Goal: Task Accomplishment & Management: Use online tool/utility

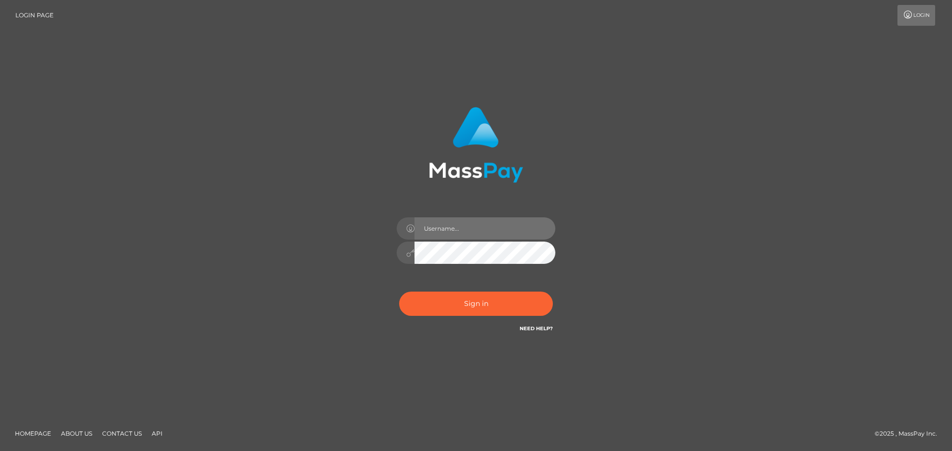
click at [452, 229] on input "text" at bounding box center [484, 229] width 141 height 22
click at [425, 234] on input "text" at bounding box center [484, 229] width 141 height 22
type input "Veronica"
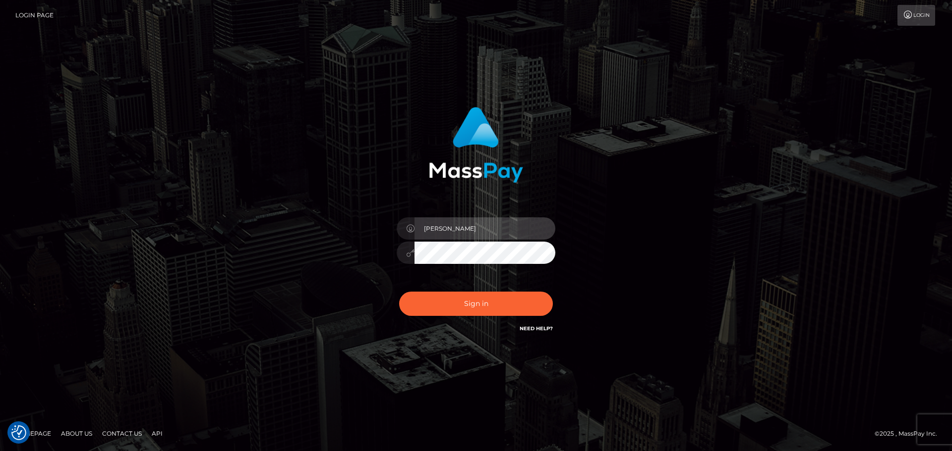
click at [451, 228] on input "Veronica" at bounding box center [484, 229] width 141 height 22
click at [485, 291] on div "Sign in Need Help?" at bounding box center [475, 308] width 173 height 44
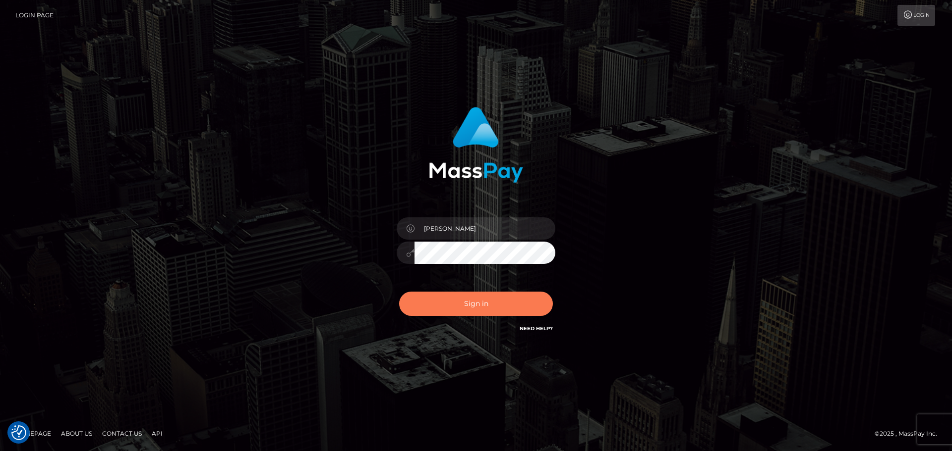
click at [481, 297] on button "Sign in" at bounding box center [476, 304] width 154 height 24
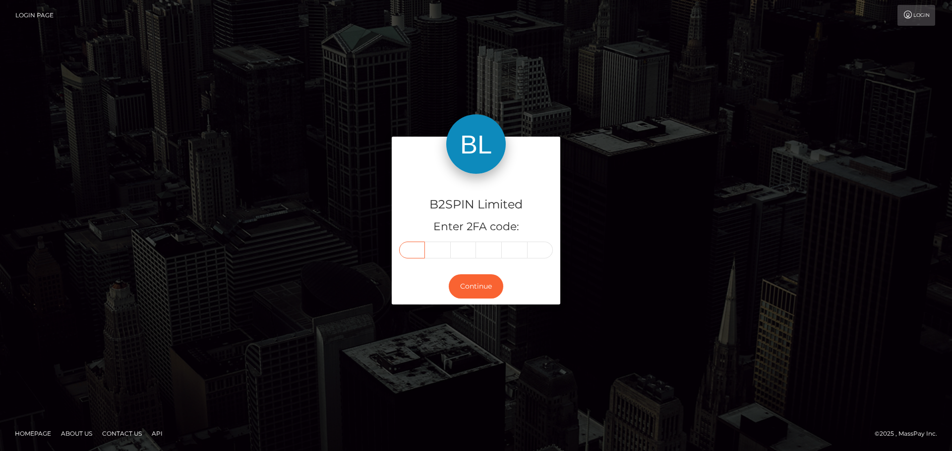
paste input "5"
type input "5"
type input "4"
type input "5"
type input "7"
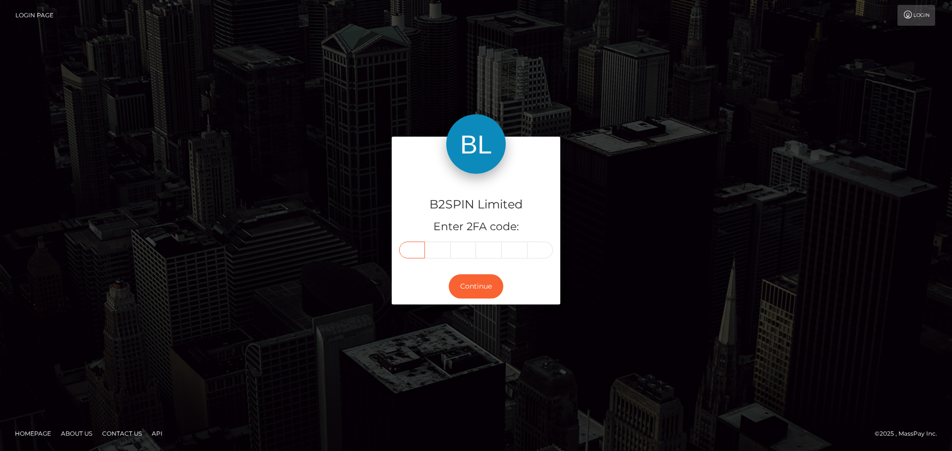
type input "9"
type input "3"
click at [459, 286] on button "Continue" at bounding box center [476, 287] width 55 height 24
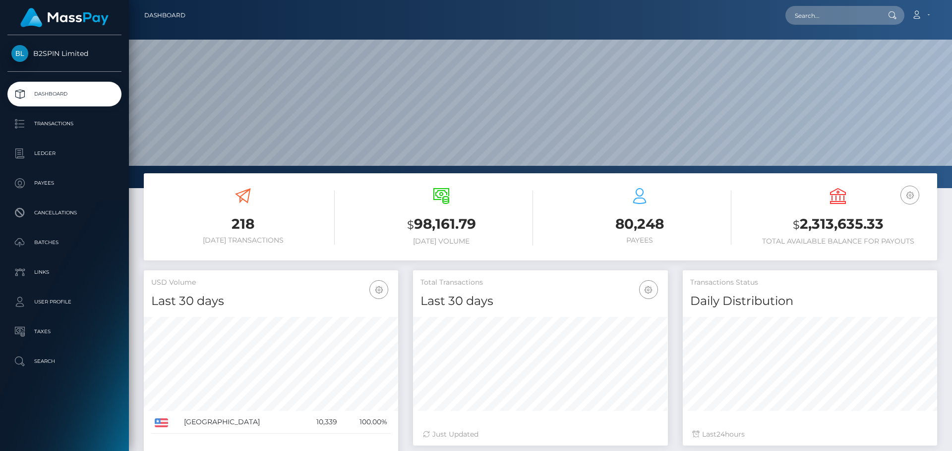
scroll to position [176, 255]
click at [80, 125] on p "Transactions" at bounding box center [64, 123] width 106 height 15
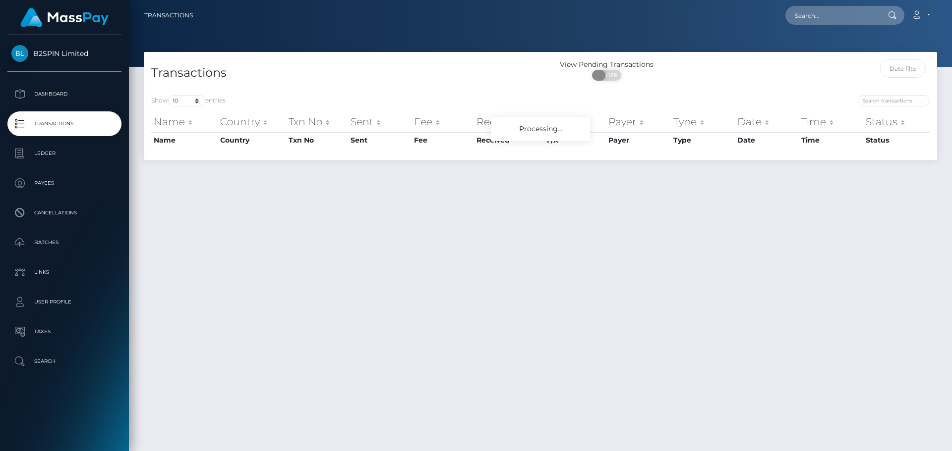
click at [612, 73] on span "OFF" at bounding box center [609, 75] width 25 height 11
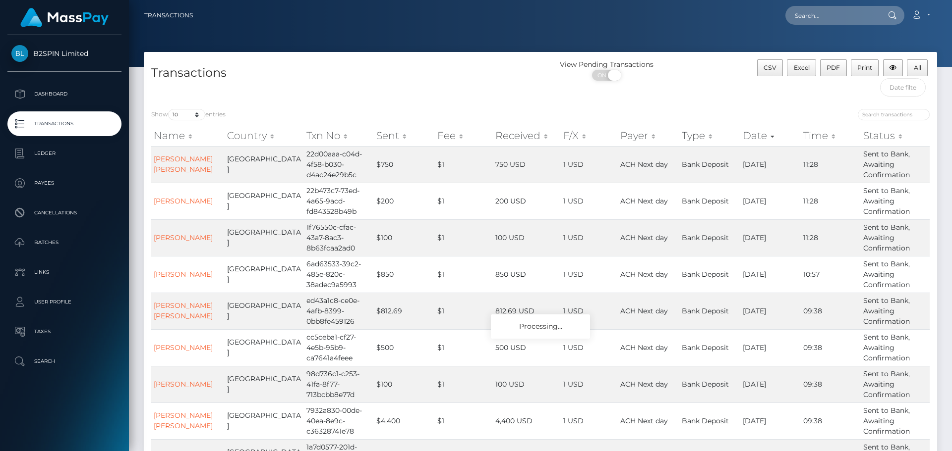
checkbox input "true"
click at [194, 115] on select "10 25 50 100 250 500 1,000 3,500" at bounding box center [186, 114] width 37 height 11
select select "3500"
click at [169, 109] on select "10 25 50 100 250 500 1,000 3,500" at bounding box center [186, 114] width 37 height 11
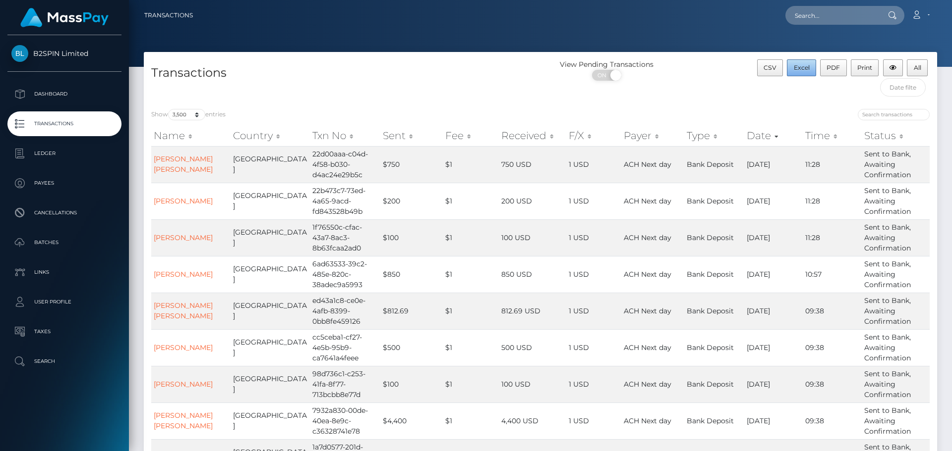
click at [806, 67] on span "Excel" at bounding box center [801, 67] width 16 height 7
